Goal: Information Seeking & Learning: Learn about a topic

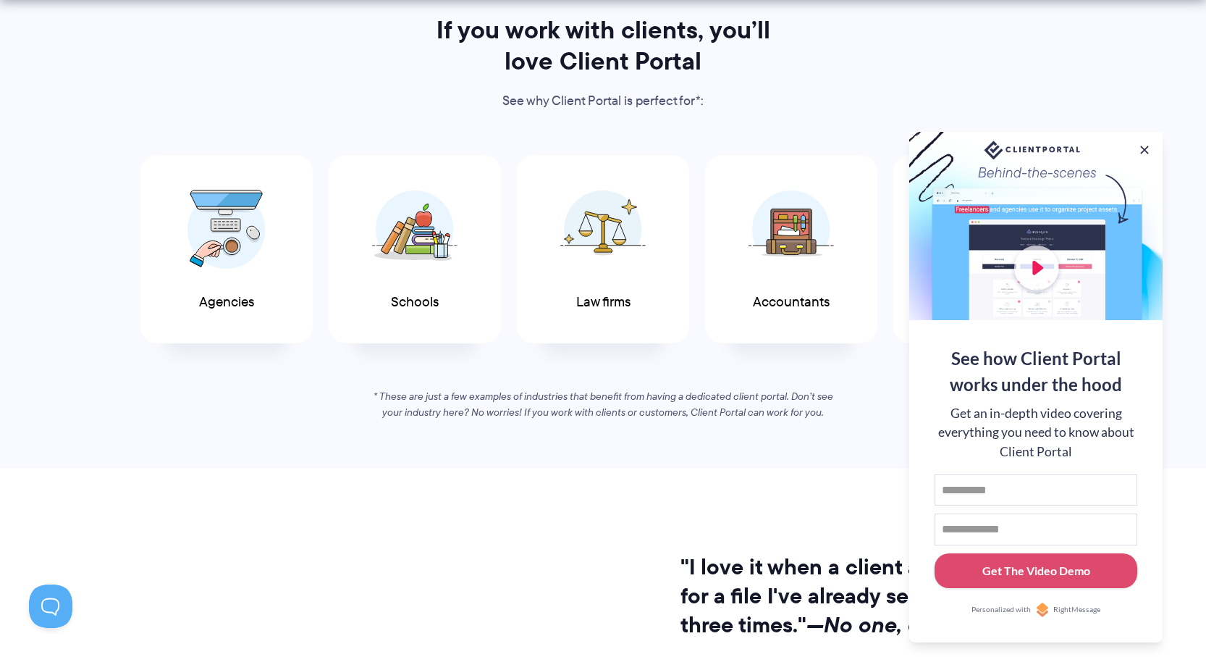
scroll to position [738, 0]
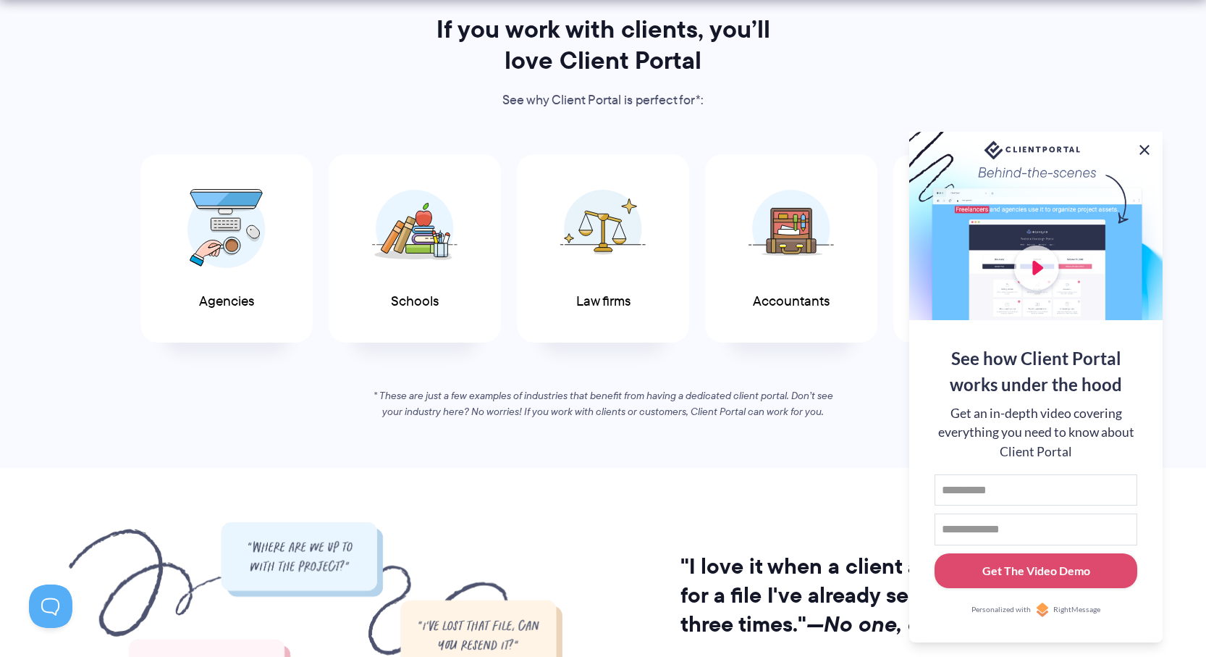
click at [1142, 148] on button at bounding box center [1144, 149] width 17 height 17
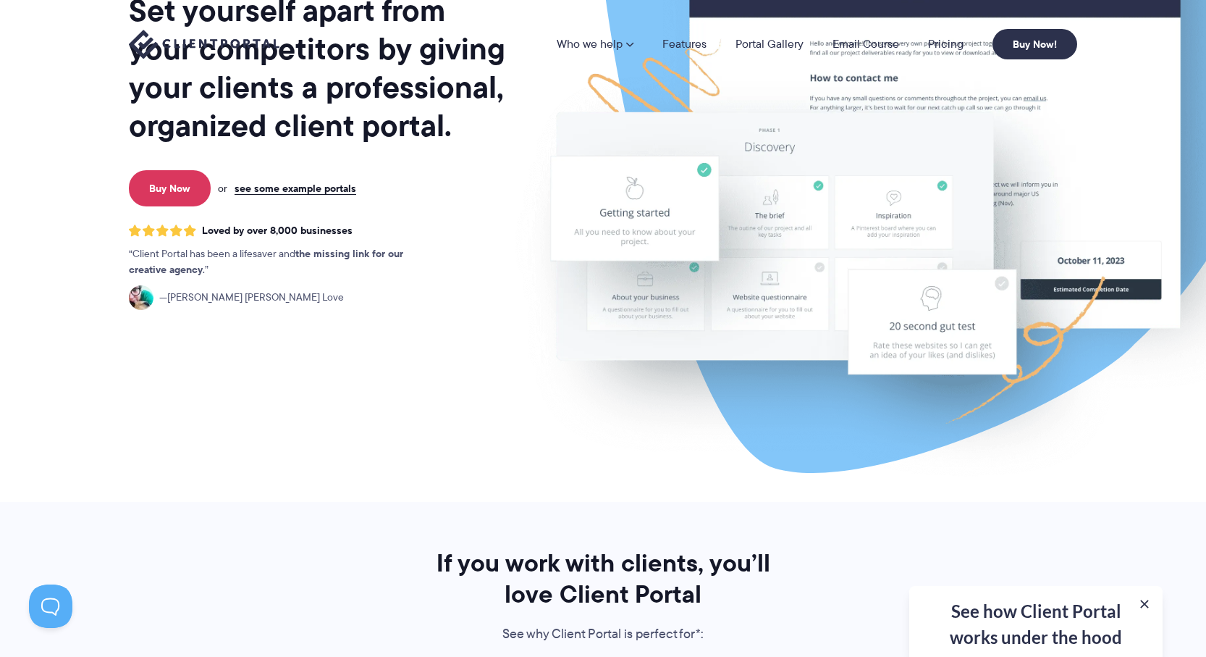
scroll to position [0, 0]
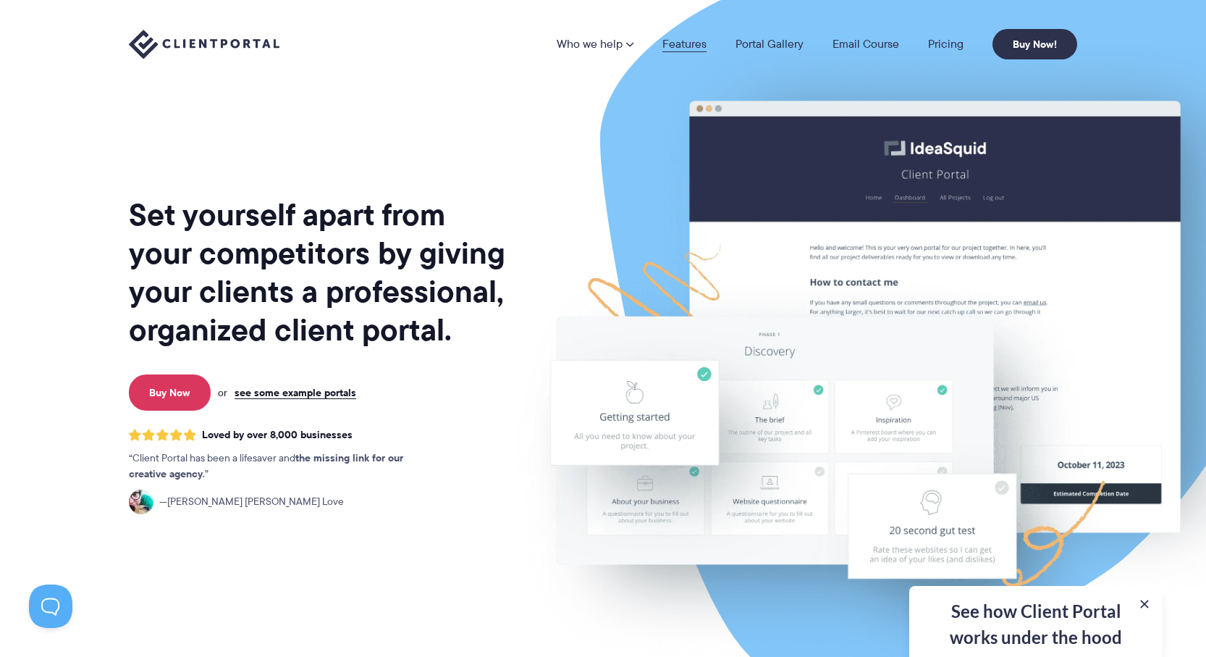
click at [679, 47] on link "Features" at bounding box center [685, 44] width 44 height 12
